Goal: Browse casually: Explore the website without a specific task or goal

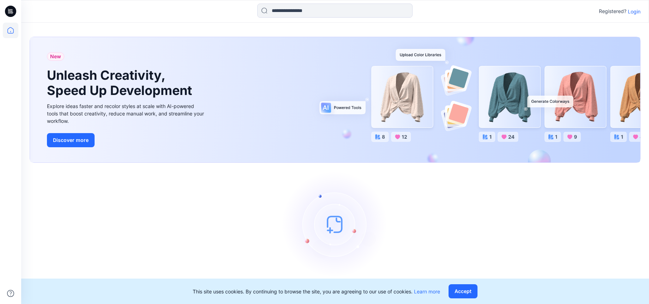
click at [632, 10] on p "Login" at bounding box center [634, 11] width 13 height 7
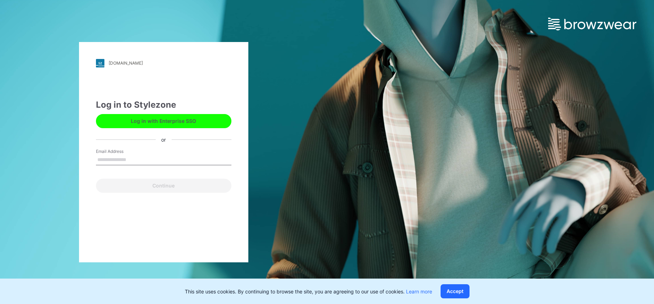
click at [155, 160] on input "Email Address" at bounding box center [164, 160] width 136 height 11
click at [160, 125] on button "Log in with Enterprise SSO" at bounding box center [164, 121] width 136 height 14
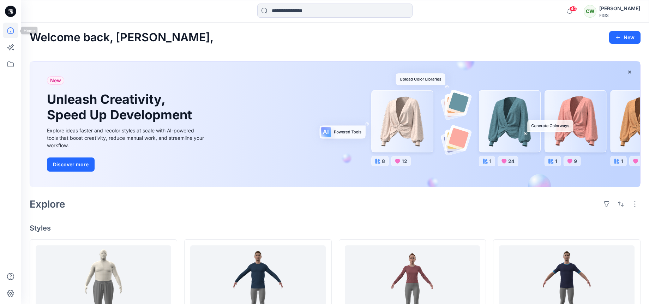
click at [8, 11] on icon at bounding box center [10, 11] width 11 height 11
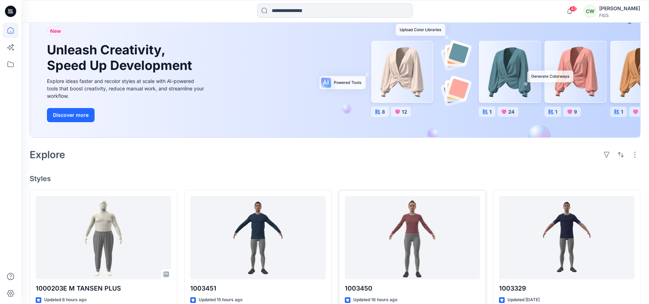
scroll to position [141, 0]
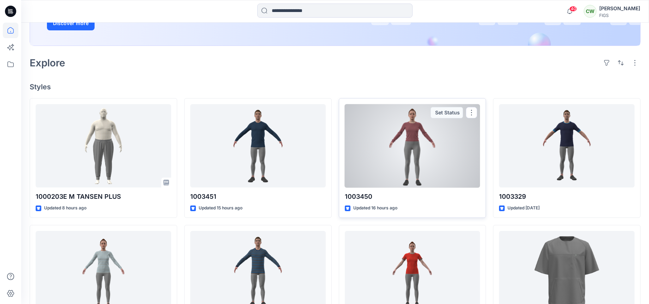
click at [401, 148] on div at bounding box center [413, 146] width 136 height 84
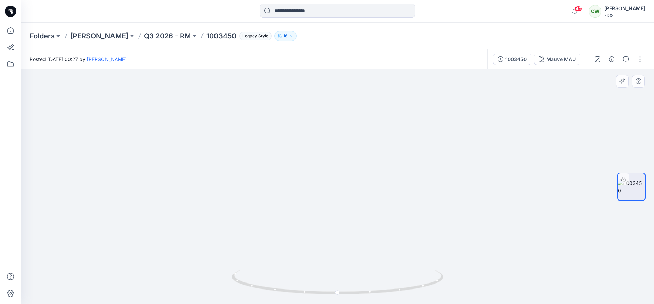
drag, startPoint x: 337, startPoint y: 143, endPoint x: 326, endPoint y: 203, distance: 61.1
click at [326, 203] on img at bounding box center [337, 160] width 459 height 287
click at [329, 194] on img at bounding box center [338, 184] width 258 height 240
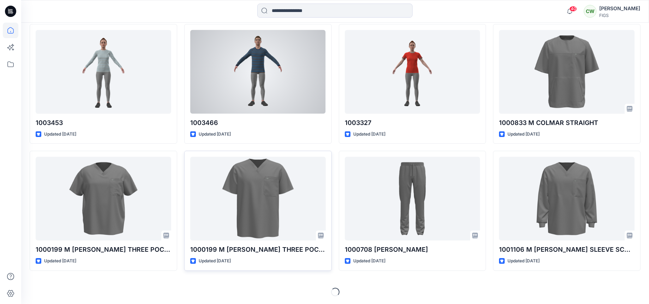
scroll to position [343, 0]
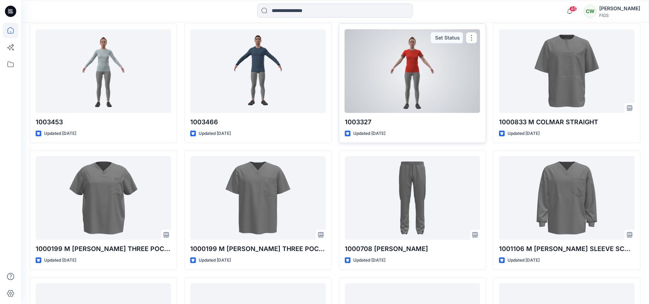
click at [405, 101] on div at bounding box center [413, 71] width 136 height 84
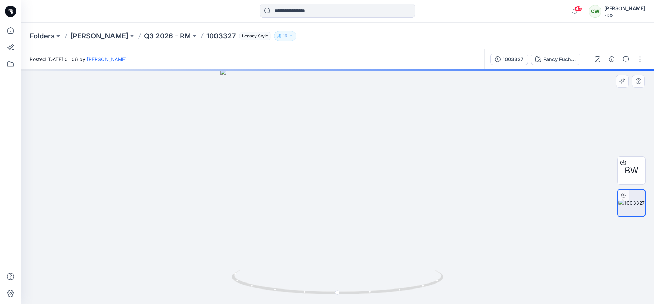
click at [371, 180] on div at bounding box center [337, 186] width 633 height 235
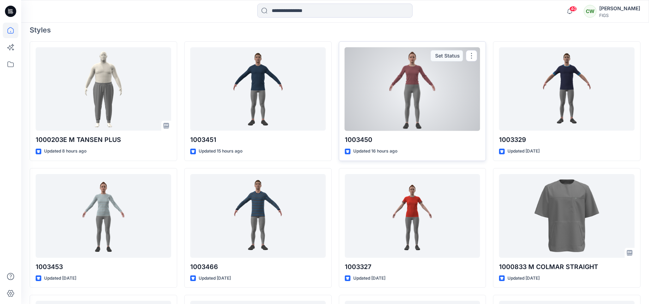
scroll to position [202, 0]
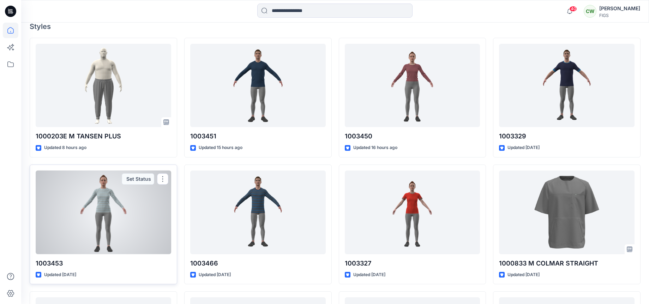
click at [80, 219] on div at bounding box center [104, 212] width 136 height 84
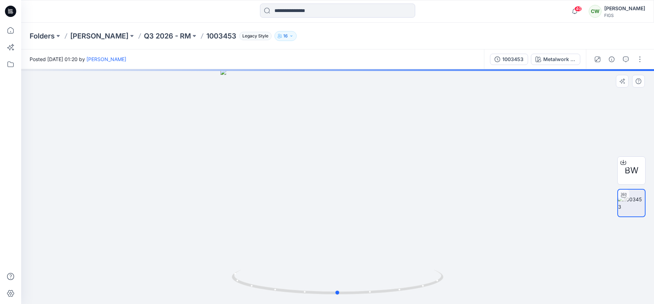
click at [365, 146] on div at bounding box center [337, 186] width 633 height 235
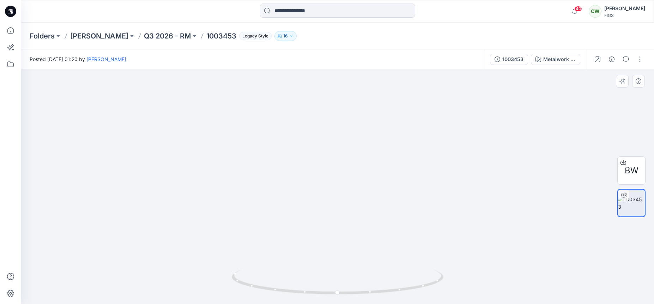
drag, startPoint x: 342, startPoint y: 143, endPoint x: 320, endPoint y: 192, distance: 53.8
click at [320, 192] on img at bounding box center [337, 168] width 459 height 272
drag, startPoint x: 323, startPoint y: 169, endPoint x: 316, endPoint y: 188, distance: 20.4
click at [316, 188] on div at bounding box center [337, 186] width 633 height 235
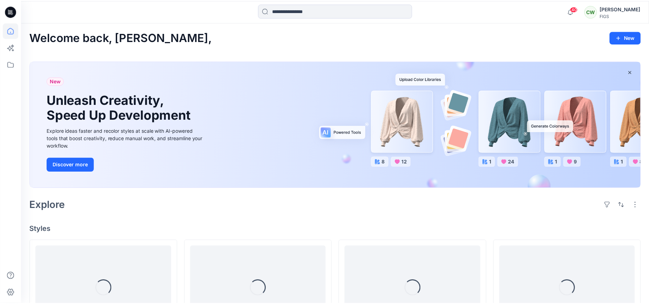
scroll to position [202, 0]
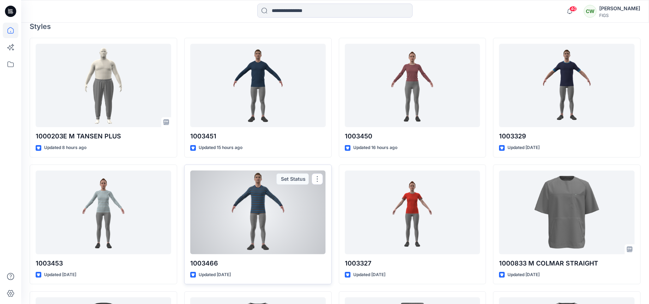
click at [232, 195] on div at bounding box center [258, 212] width 136 height 84
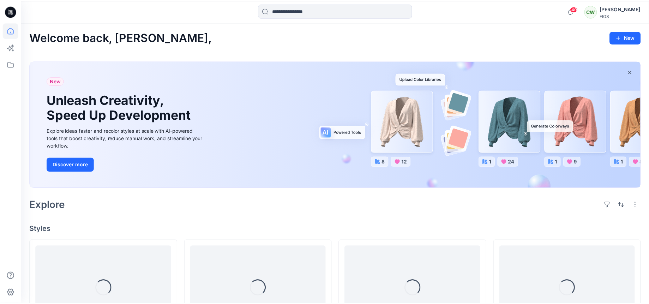
scroll to position [202, 0]
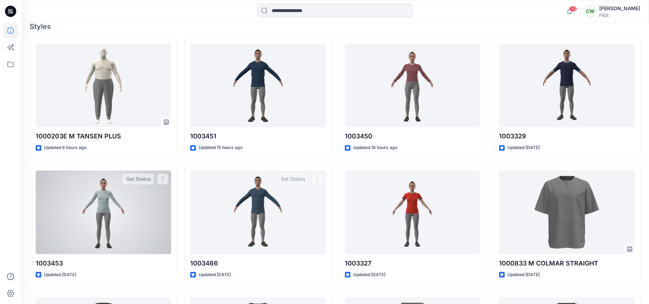
click at [133, 223] on div at bounding box center [104, 212] width 136 height 84
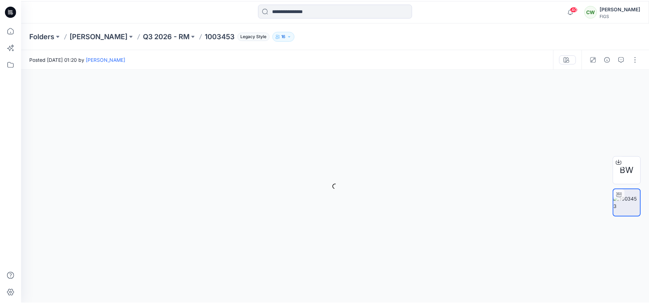
scroll to position [202, 0]
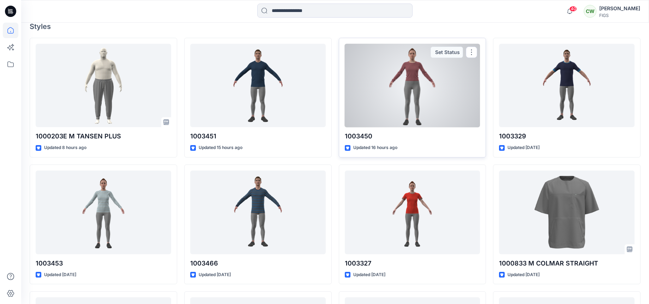
click at [387, 104] on div at bounding box center [413, 86] width 136 height 84
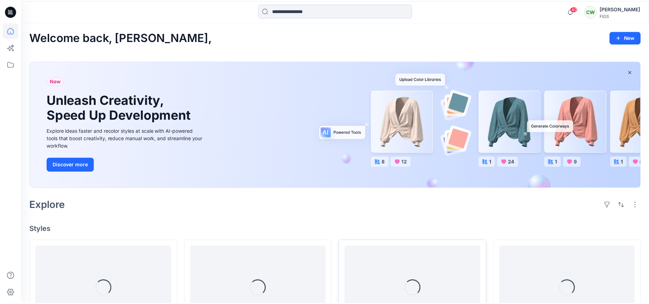
scroll to position [202, 0]
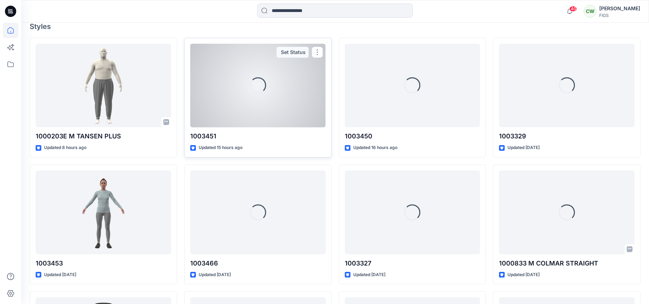
click at [305, 98] on div "Loading..." at bounding box center [258, 86] width 136 height 84
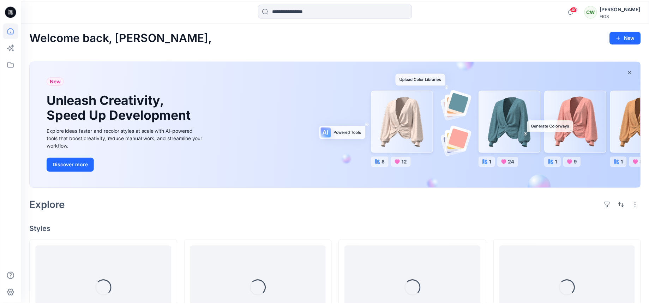
scroll to position [202, 0]
